Goal: Information Seeking & Learning: Check status

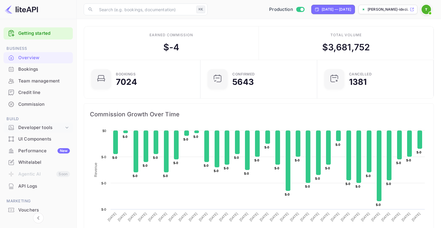
click at [50, 126] on div "Developer tools" at bounding box center [41, 128] width 46 height 7
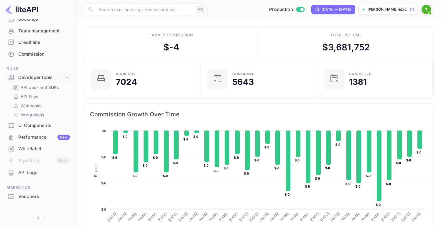
click at [391, 7] on p "[PERSON_NAME]-idxci.nuit..." at bounding box center [388, 9] width 41 height 5
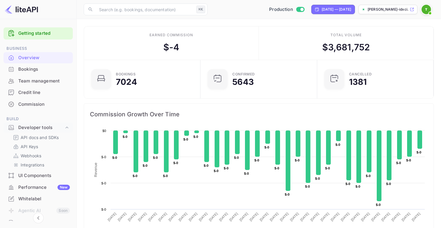
click at [34, 68] on div "Bookings" at bounding box center [44, 69] width 52 height 7
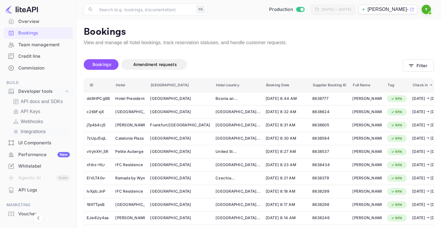
scroll to position [38, 0]
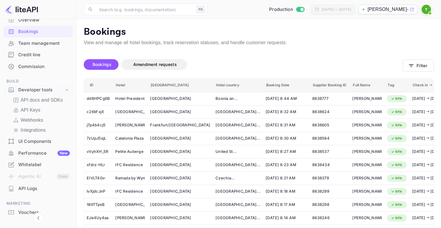
click at [43, 153] on div "Performance New" at bounding box center [44, 153] width 52 height 7
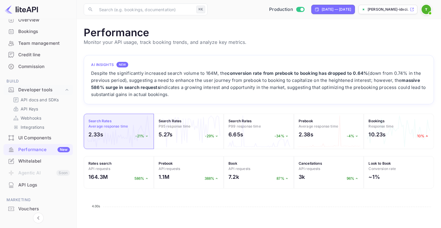
scroll to position [152, 351]
click at [320, 134] on div "2.38s -4%" at bounding box center [329, 136] width 61 height 11
click at [313, 126] on span "Average response time" at bounding box center [319, 126] width 40 height 4
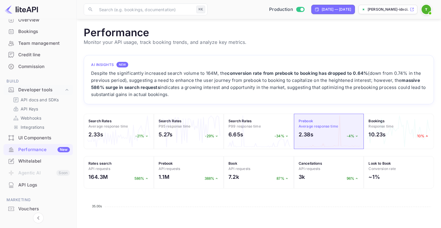
scroll to position [129, 0]
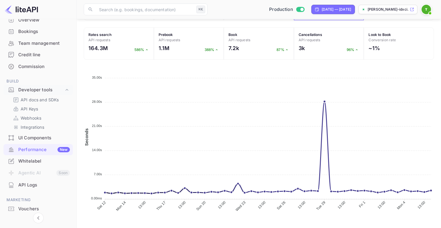
click at [321, 132] on icon "Sat 12 Sat 12 Mon 14 Mon 14 13:00 13:00 Thu 17 Thu 17 13:00 13:00 Sun 20 Sun 20…" at bounding box center [259, 143] width 351 height 148
click at [40, 186] on div "API Logs" at bounding box center [44, 185] width 52 height 7
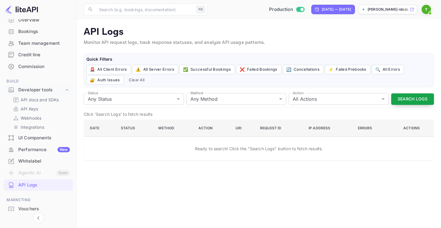
click at [407, 101] on button "Search Logs" at bounding box center [413, 100] width 43 height 12
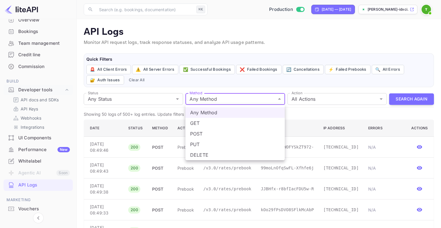
click at [197, 84] on div at bounding box center [220, 114] width 441 height 228
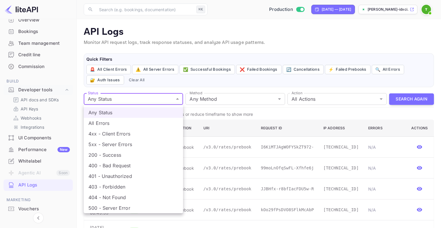
click at [162, 85] on div at bounding box center [220, 114] width 441 height 228
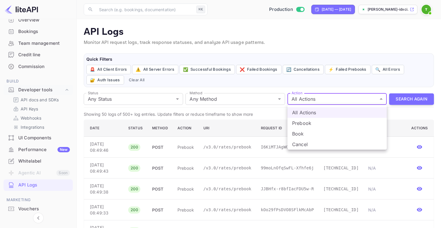
click at [308, 124] on li "Prebook" at bounding box center [337, 123] width 99 height 11
type input "prebook"
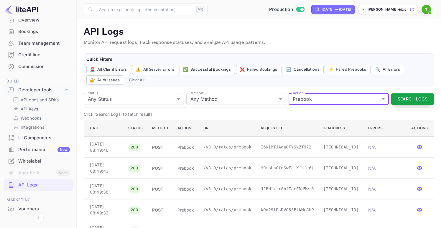
click at [410, 101] on button "Search Logs" at bounding box center [413, 100] width 43 height 12
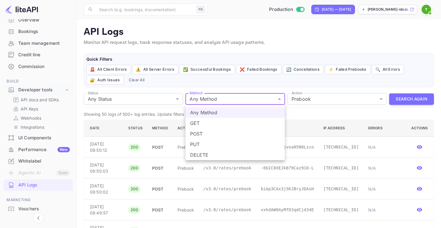
click at [207, 86] on div at bounding box center [220, 114] width 441 height 228
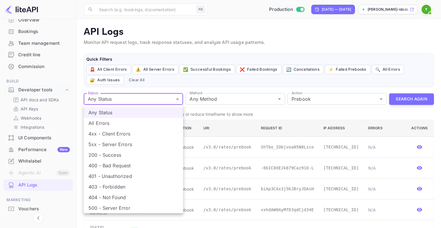
click at [136, 135] on li "4xx - Client Errors" at bounding box center [133, 134] width 99 height 11
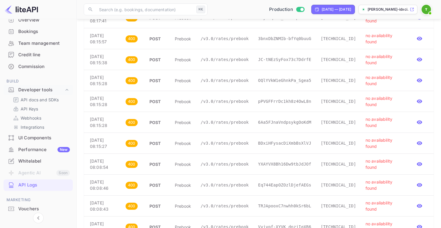
scroll to position [976, 0]
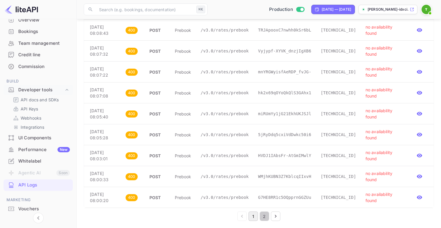
click at [266, 216] on button "2" at bounding box center [264, 216] width 9 height 9
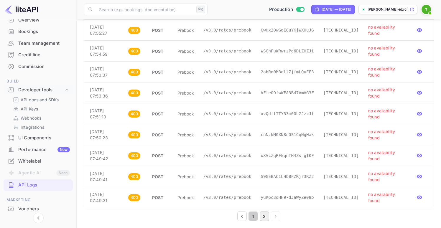
click at [253, 216] on button "1" at bounding box center [253, 216] width 9 height 9
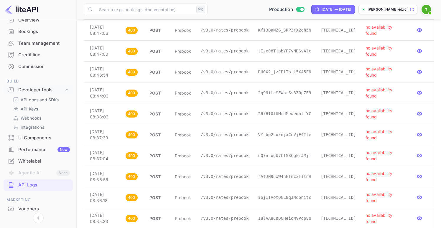
scroll to position [0, 0]
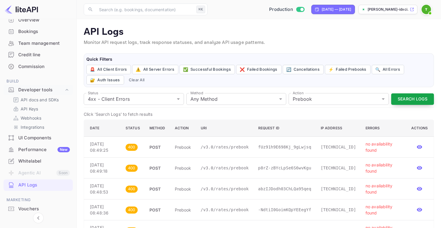
click at [417, 98] on button "Search Logs" at bounding box center [413, 100] width 43 height 12
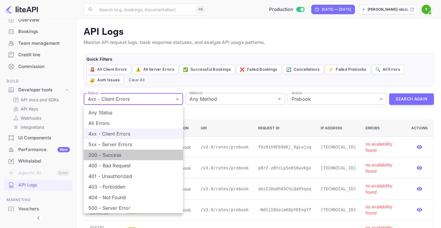
click at [115, 157] on li "200 - Success" at bounding box center [133, 155] width 99 height 11
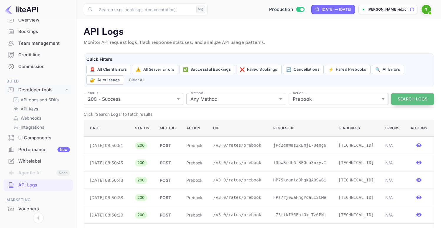
click at [407, 102] on button "Search Logs" at bounding box center [413, 100] width 43 height 12
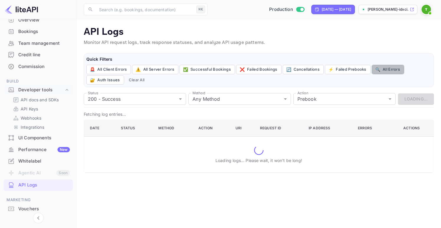
click at [378, 71] on button "🔍 All Errors" at bounding box center [388, 69] width 32 height 9
type input "4xx,5xx"
type input "all"
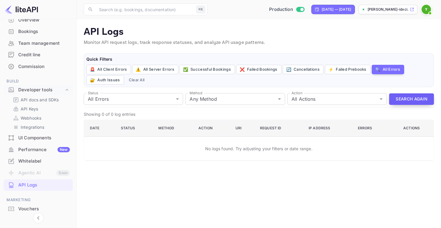
click at [417, 96] on button "Search Again" at bounding box center [411, 100] width 45 height 12
click at [399, 102] on button "Search Again" at bounding box center [411, 100] width 45 height 12
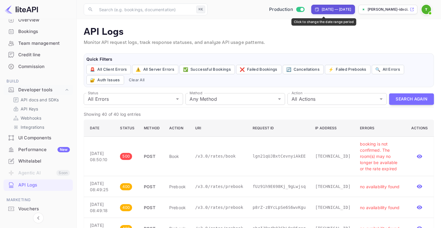
click at [329, 12] on div "[DATE] — [DATE]" at bounding box center [334, 9] width 44 height 9
select select "6"
select select "2025"
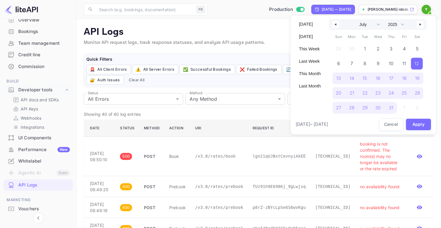
click at [420, 24] on icon "button" at bounding box center [421, 24] width 3 height 2
select select "7"
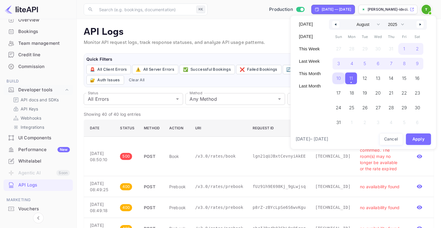
click at [338, 81] on span "10" at bounding box center [339, 78] width 4 height 11
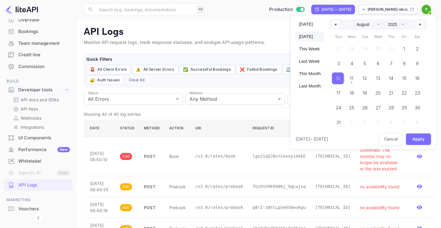
click at [338, 78] on span "10" at bounding box center [338, 78] width 4 height 11
click at [416, 138] on button "Apply" at bounding box center [418, 140] width 25 height 12
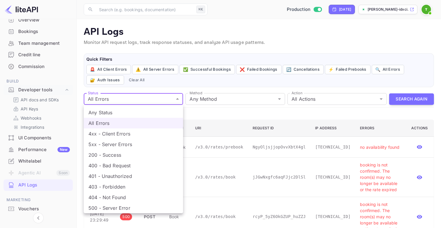
click at [123, 157] on li "200 - Success" at bounding box center [133, 155] width 99 height 11
type input "200"
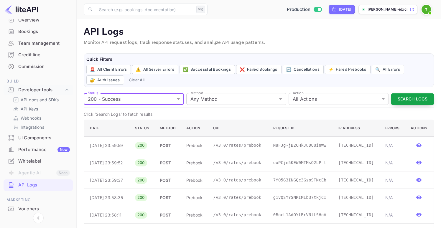
click at [405, 100] on button "Search Logs" at bounding box center [413, 100] width 43 height 12
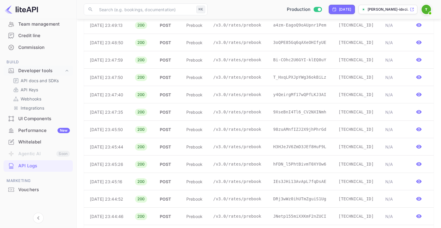
scroll to position [799, 0]
click at [293, 215] on button "10" at bounding box center [292, 216] width 9 height 9
click at [292, 217] on button "10" at bounding box center [292, 216] width 9 height 9
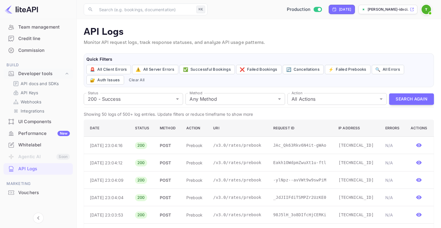
scroll to position [0, 0]
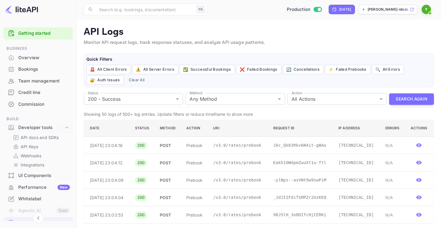
click at [33, 56] on div "Overview" at bounding box center [44, 58] width 52 height 7
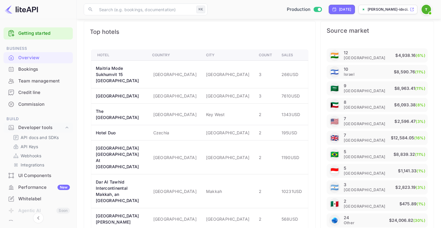
scroll to position [378, 0]
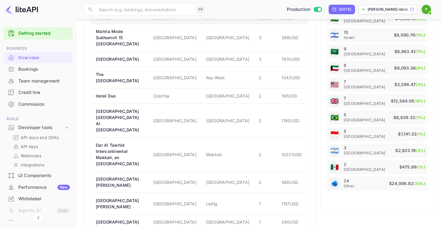
click at [36, 75] on div "Bookings" at bounding box center [38, 70] width 69 height 12
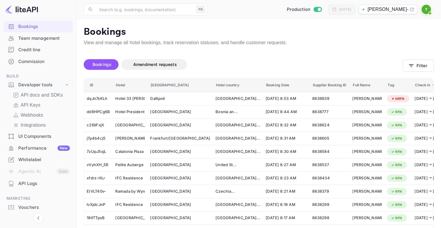
scroll to position [57, 0]
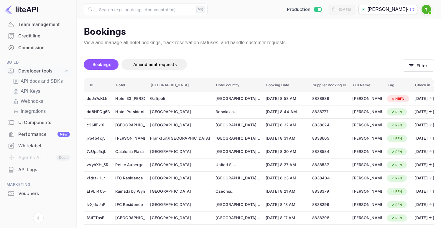
click at [38, 145] on div "Whitelabel" at bounding box center [44, 146] width 52 height 7
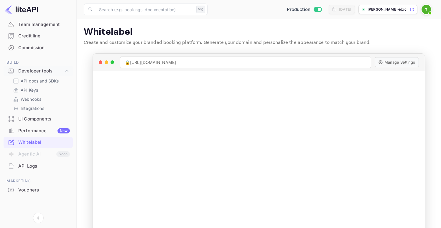
click at [28, 128] on div "Performance New" at bounding box center [44, 131] width 52 height 7
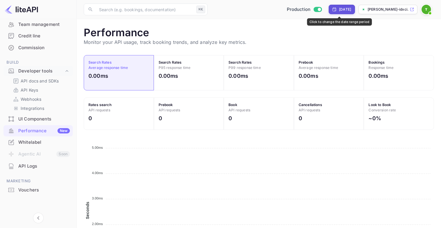
click at [339, 9] on div "[DATE]" at bounding box center [345, 9] width 12 height 5
select select "7"
select select "2025"
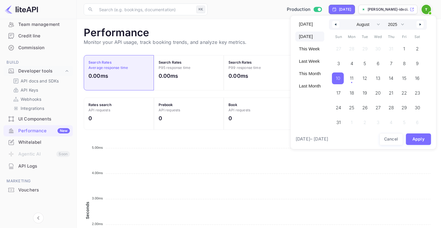
click at [210, 44] on div at bounding box center [220, 114] width 441 height 228
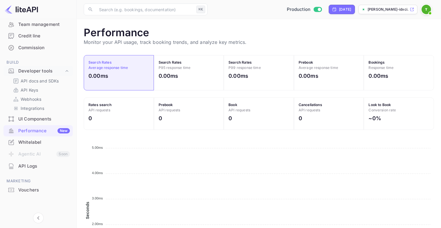
click at [34, 168] on div "API Logs" at bounding box center [44, 166] width 52 height 7
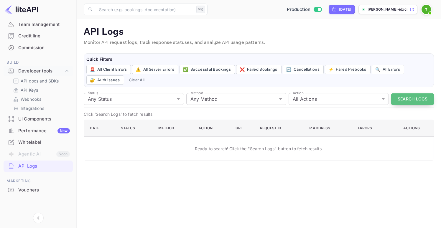
click at [398, 94] on button "Search Logs" at bounding box center [413, 100] width 43 height 12
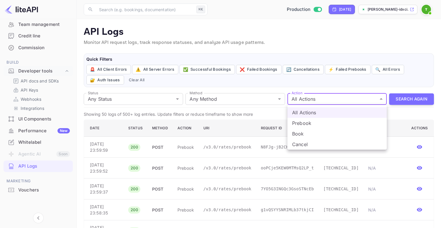
click at [307, 126] on li "Prebook" at bounding box center [337, 123] width 99 height 11
type input "prebook"
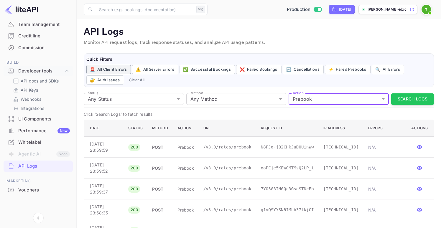
click at [123, 71] on button "🚨 All Client Errors" at bounding box center [108, 69] width 45 height 9
type input "4xx"
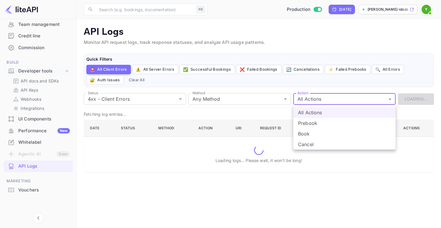
click at [338, 101] on body "Getting started Business Overview Bookings Team management Credit line Commissi…" at bounding box center [220, 114] width 441 height 228
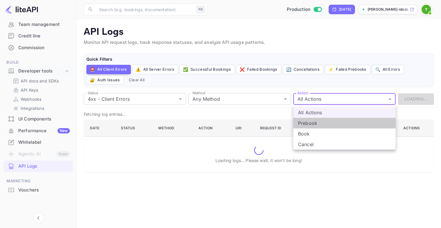
click at [317, 122] on li "Prebook" at bounding box center [345, 123] width 102 height 11
type input "prebook"
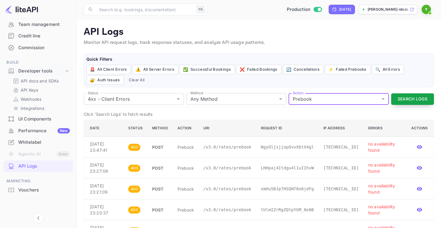
click at [411, 102] on button "Search Logs" at bounding box center [413, 100] width 43 height 12
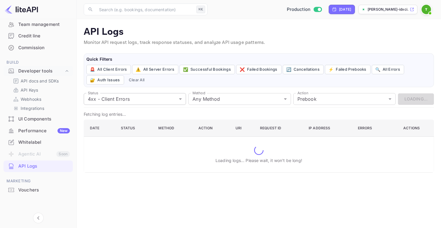
click at [164, 101] on body "Getting started Business Overview Bookings Team management Credit line Commissi…" at bounding box center [220, 114] width 441 height 228
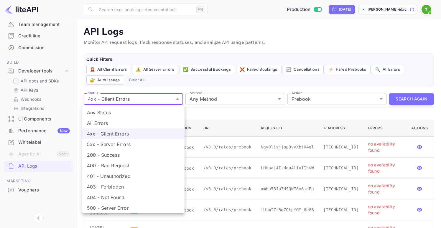
click at [109, 125] on li "All Errors" at bounding box center [133, 123] width 102 height 11
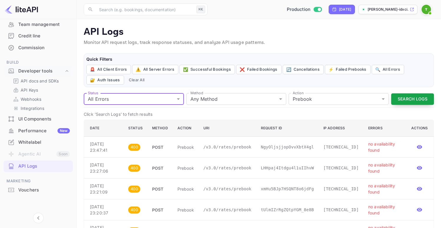
click at [406, 99] on button "Search Logs" at bounding box center [413, 100] width 43 height 12
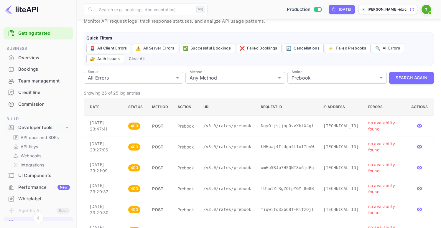
scroll to position [20, 0]
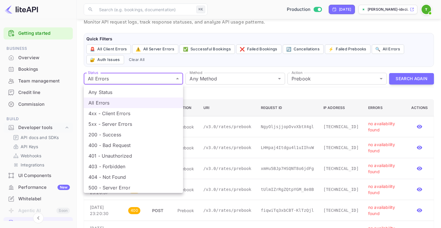
click at [117, 133] on li "200 - Success" at bounding box center [133, 135] width 99 height 11
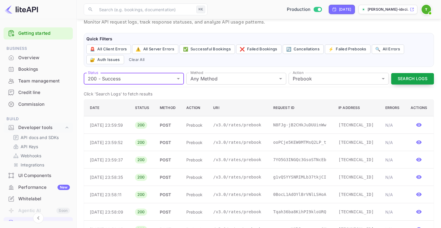
click at [411, 78] on button "Search Logs" at bounding box center [413, 79] width 43 height 12
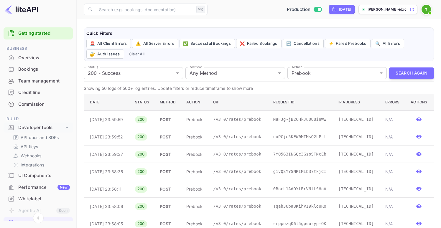
scroll to position [0, 0]
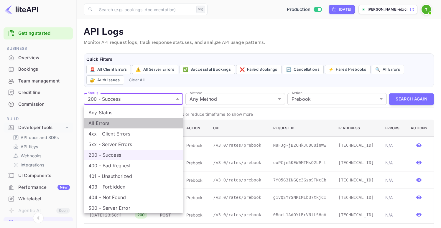
click at [111, 122] on li "All Errors" at bounding box center [133, 123] width 99 height 11
type input "4xx,5xx"
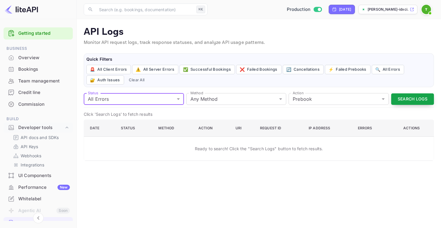
click at [404, 95] on button "Search Logs" at bounding box center [413, 100] width 43 height 12
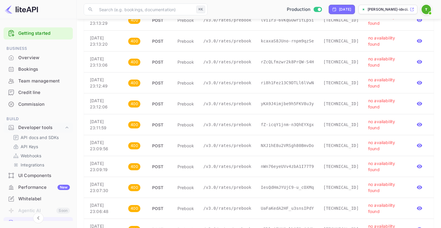
scroll to position [439, 0]
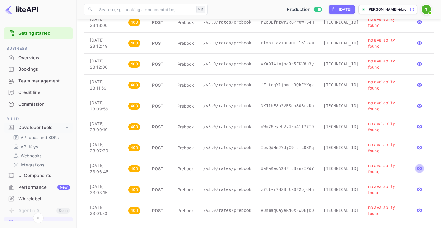
click at [419, 168] on icon "button" at bounding box center [419, 169] width 5 height 4
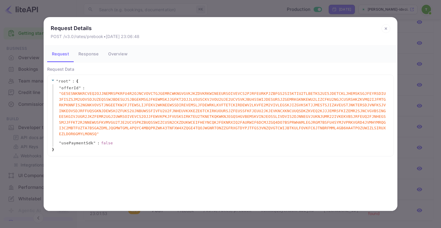
click at [135, 1] on div "Request Details POST /v3.0/rates/prebook • [DATE] 23:06:48 Request Response Ove…" at bounding box center [220, 114] width 441 height 228
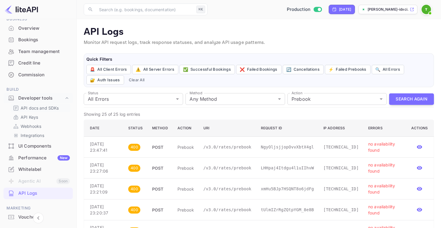
scroll to position [0, 0]
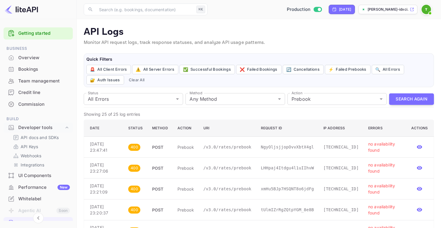
click at [427, 11] on img at bounding box center [426, 9] width 9 height 9
click at [320, 46] on div at bounding box center [220, 114] width 441 height 228
click at [343, 13] on div "[DATE]" at bounding box center [342, 9] width 26 height 9
select select "7"
select select "2025"
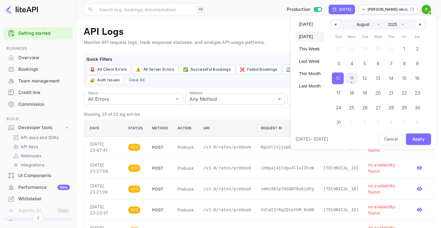
click at [351, 80] on span "11" at bounding box center [352, 78] width 4 height 11
click at [418, 137] on button "Apply" at bounding box center [418, 140] width 25 height 12
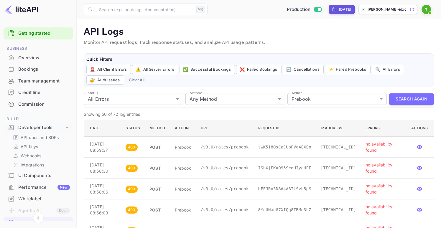
click at [337, 10] on icon "Click to change the date range period" at bounding box center [334, 9] width 5 height 5
select select "7"
select select "2025"
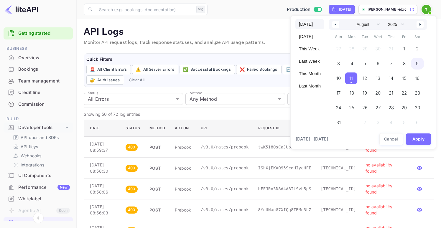
click at [415, 66] on span "9" at bounding box center [417, 64] width 13 height 12
click at [415, 66] on span "9" at bounding box center [417, 64] width 12 height 12
click at [420, 141] on button "Apply" at bounding box center [418, 140] width 25 height 12
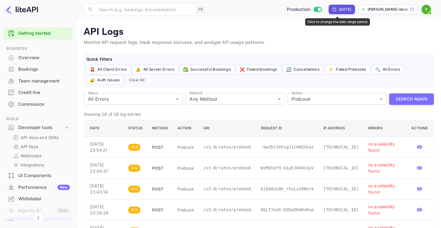
click at [339, 10] on div "[DATE]" at bounding box center [345, 9] width 12 height 5
select select "7"
select select "2025"
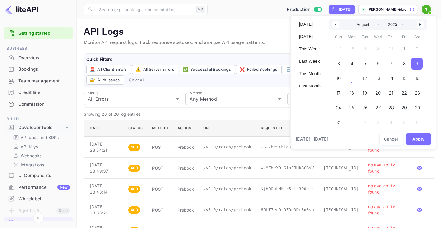
click at [266, 110] on div at bounding box center [220, 114] width 441 height 228
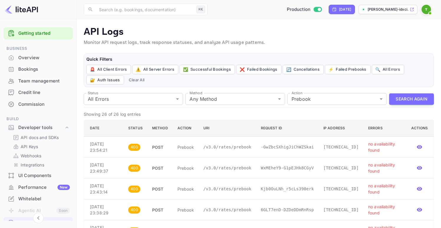
click at [405, 105] on div "Status All Errors 4xx,5xx Status Method Any Method all Method Action Prebook pr…" at bounding box center [259, 99] width 351 height 17
click at [404, 102] on button "Search Again" at bounding box center [411, 100] width 45 height 12
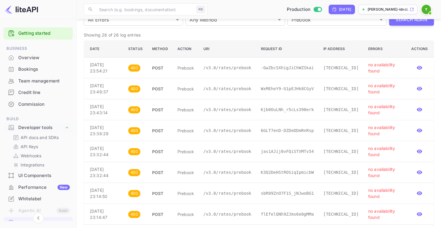
scroll to position [80, 0]
